Goal: Task Accomplishment & Management: Complete application form

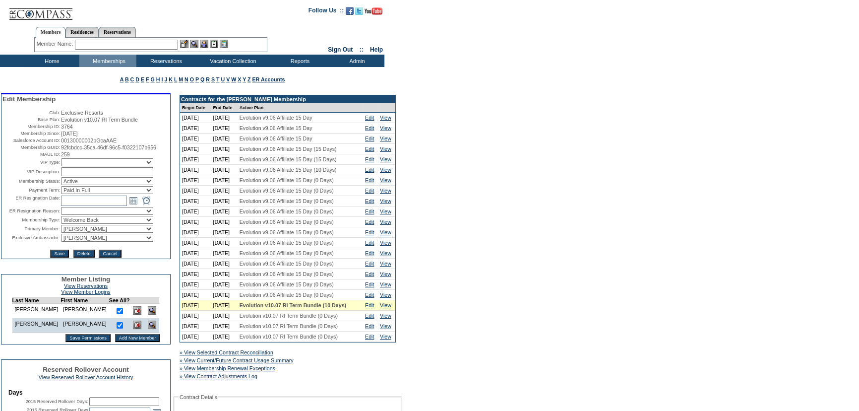
click at [71, 342] on input "Save Permissions" at bounding box center [88, 338] width 45 height 8
click at [123, 342] on input "Add New Member" at bounding box center [137, 338] width 45 height 8
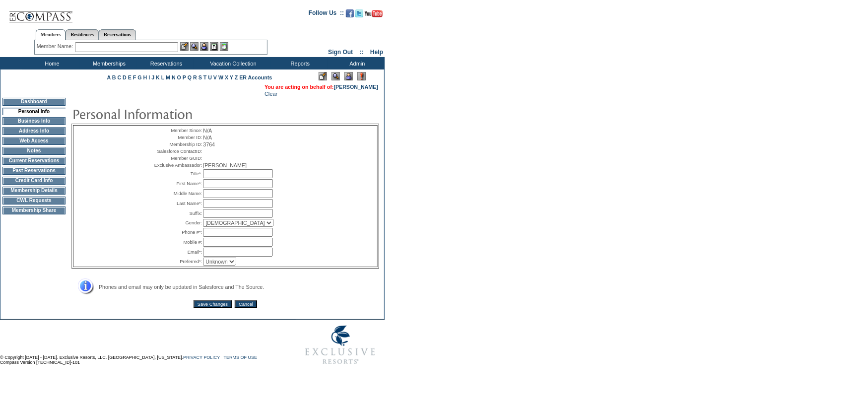
click at [232, 178] on input "text" at bounding box center [238, 173] width 70 height 9
type input "Mr"
click at [211, 188] on input "text" at bounding box center [238, 183] width 70 height 9
type input "[PERSON_NAME]"
click at [213, 208] on input "text" at bounding box center [238, 203] width 70 height 9
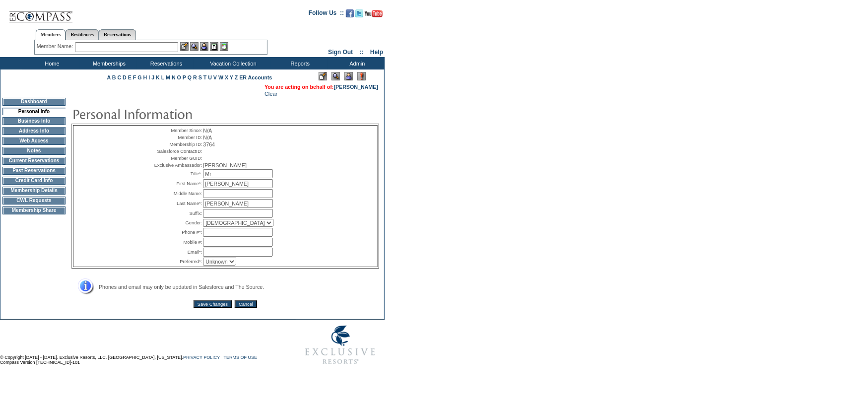
type input "[PERSON_NAME]"
type input "Jr."
click at [221, 227] on select "Male Female" at bounding box center [238, 223] width 70 height 8
click at [203, 227] on select "Male Female" at bounding box center [238, 223] width 70 height 8
click at [213, 237] on input "text" at bounding box center [238, 232] width 70 height 9
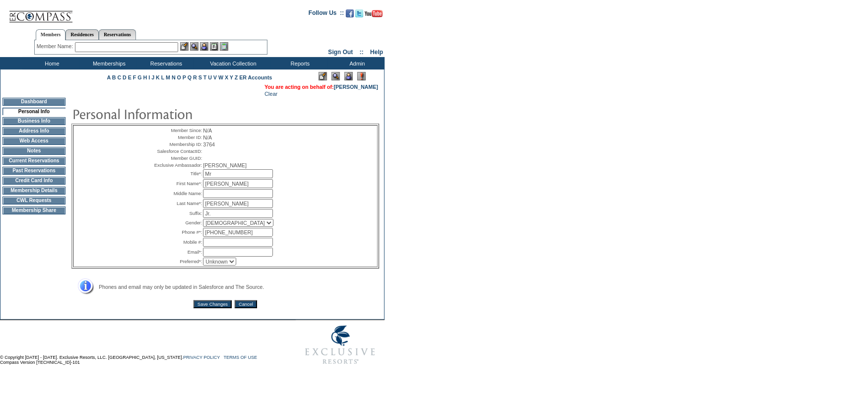
type input "[PHONE_NUMBER]"
click at [223, 257] on input "text" at bounding box center [238, 252] width 70 height 9
type input "[EMAIL_ADDRESS][DOMAIN_NAME]"
click at [219, 308] on input "Save Changes" at bounding box center [213, 304] width 38 height 8
click at [227, 188] on input "[PERSON_NAME]" at bounding box center [238, 183] width 70 height 9
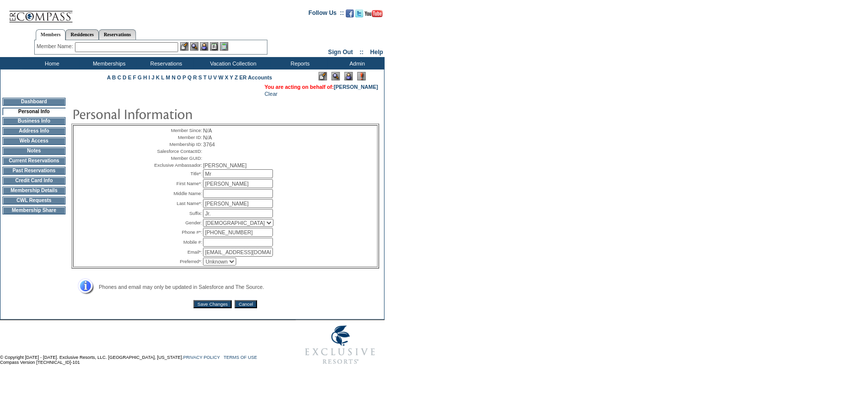
type input "Will"
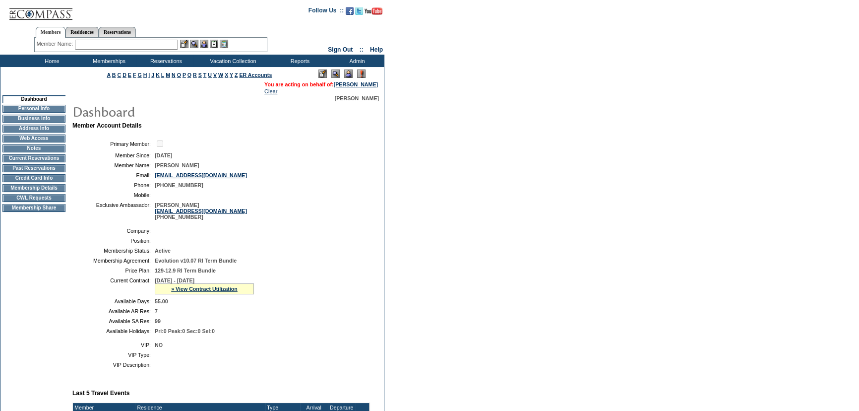
click at [49, 109] on td "Personal Info" at bounding box center [33, 109] width 63 height 8
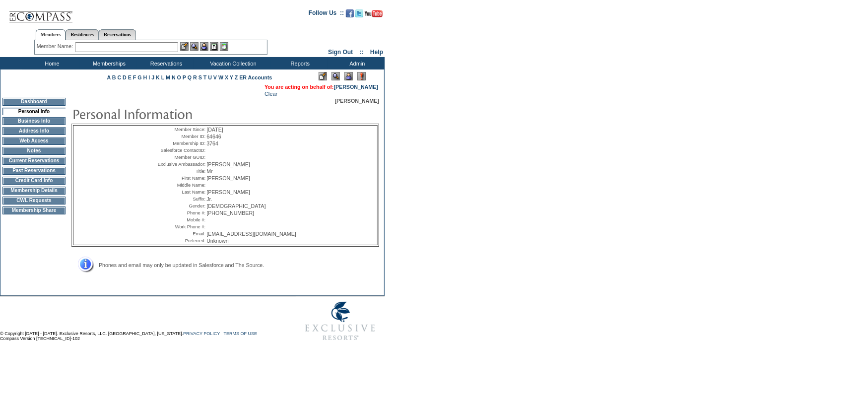
click at [321, 77] on img at bounding box center [323, 76] width 8 height 8
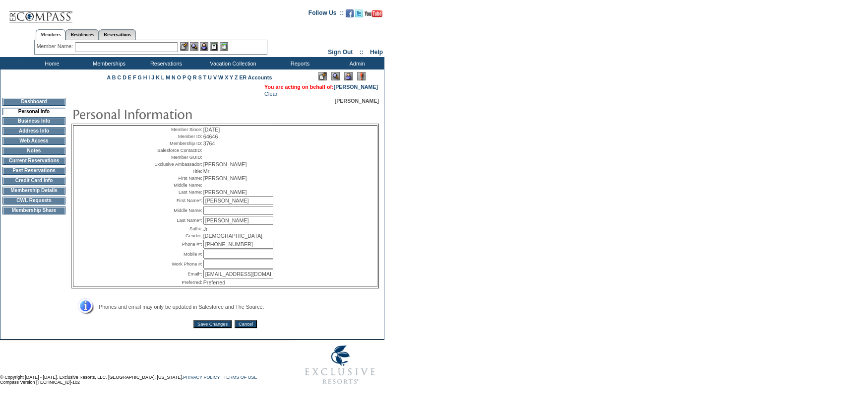
click at [224, 205] on input "[PERSON_NAME]" at bounding box center [238, 200] width 70 height 9
type input "Will"
click at [210, 328] on input "Save Changes" at bounding box center [213, 324] width 38 height 8
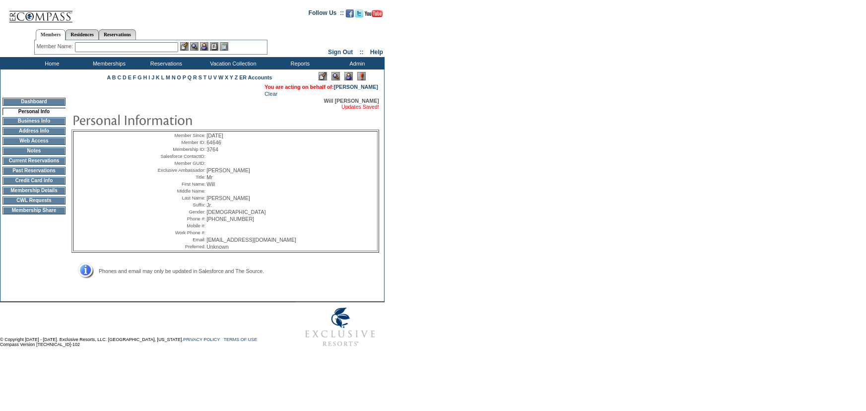
click at [27, 195] on td "Membership Details" at bounding box center [33, 191] width 63 height 8
